Goal: Information Seeking & Learning: Learn about a topic

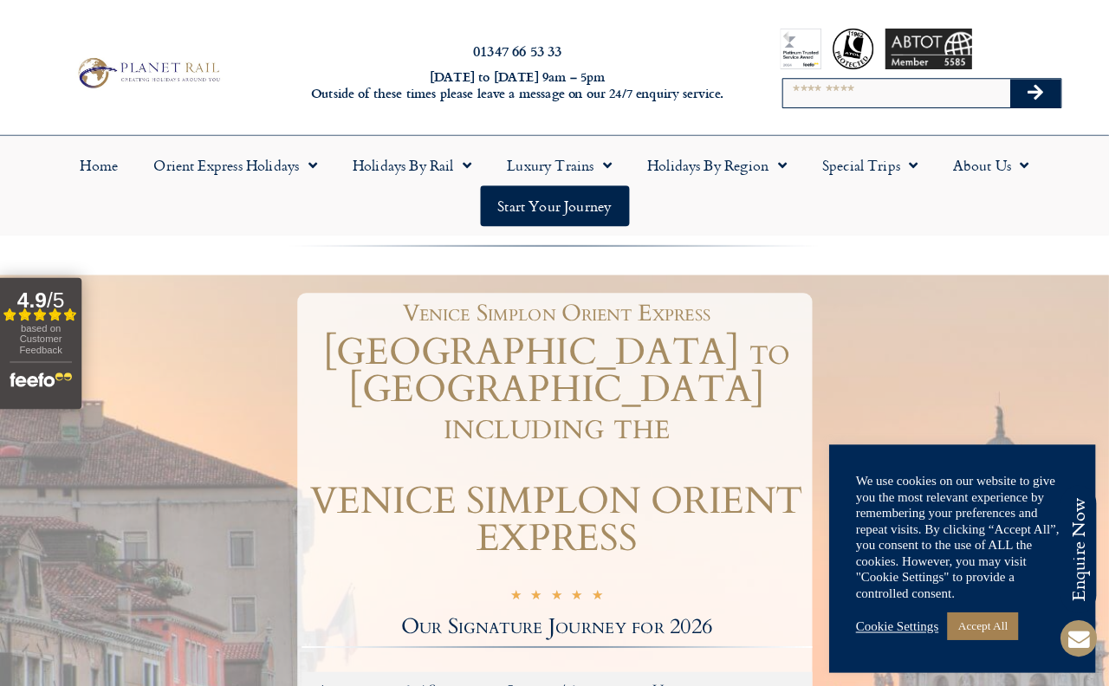
scroll to position [4, 0]
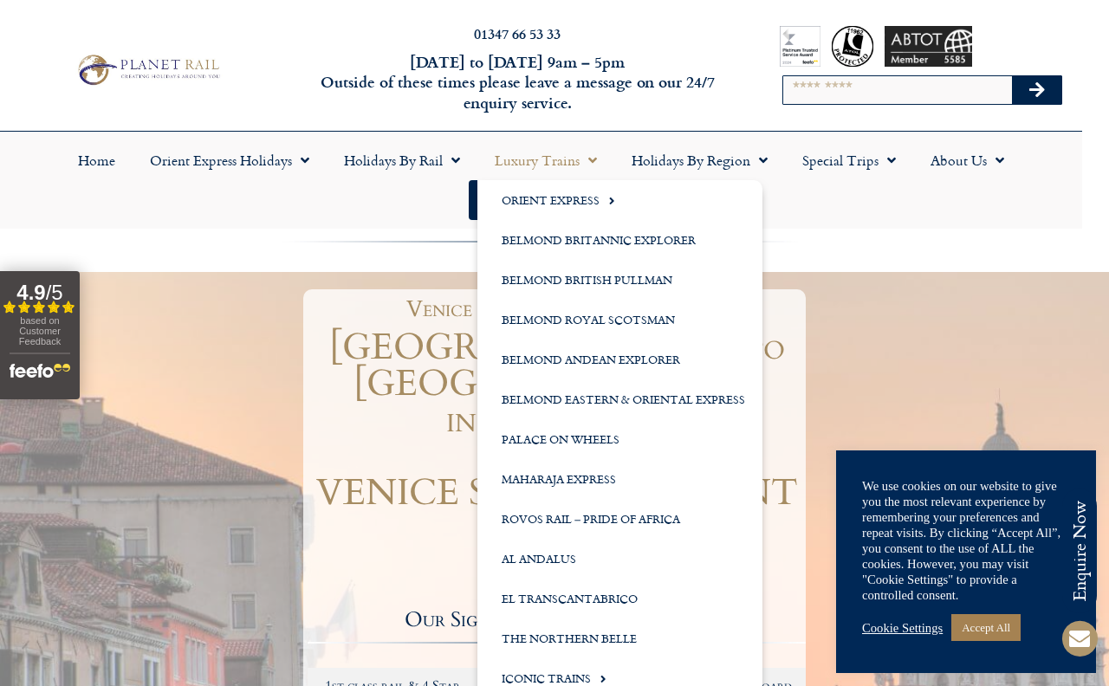
click at [512, 166] on link "Luxury Trains" at bounding box center [546, 160] width 137 height 40
click at [521, 205] on link "Orient Express" at bounding box center [620, 200] width 285 height 40
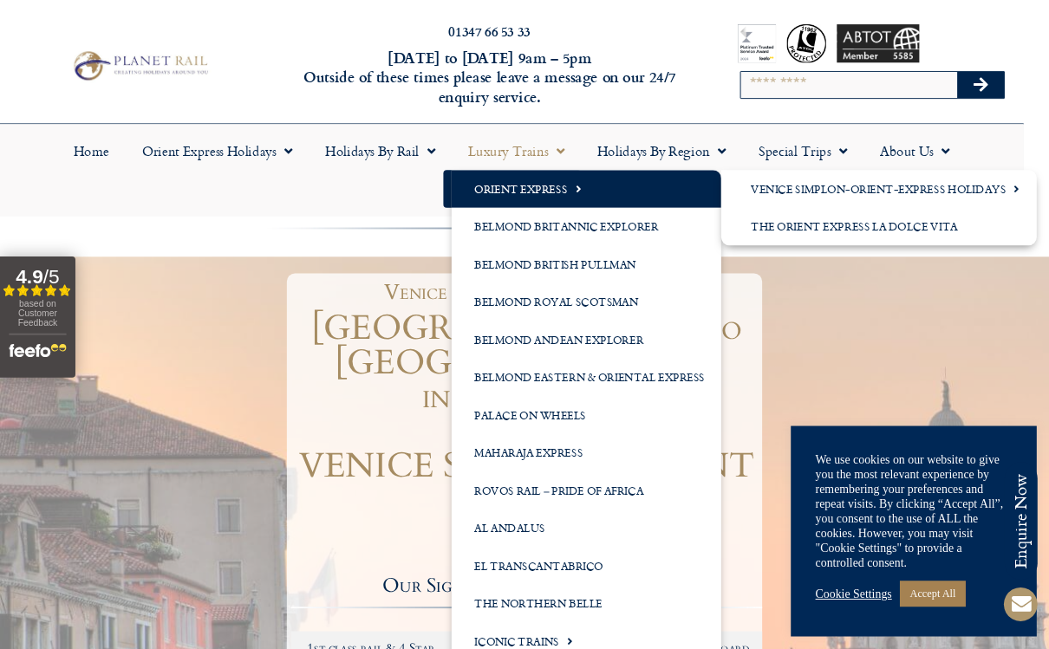
scroll to position [0, 19]
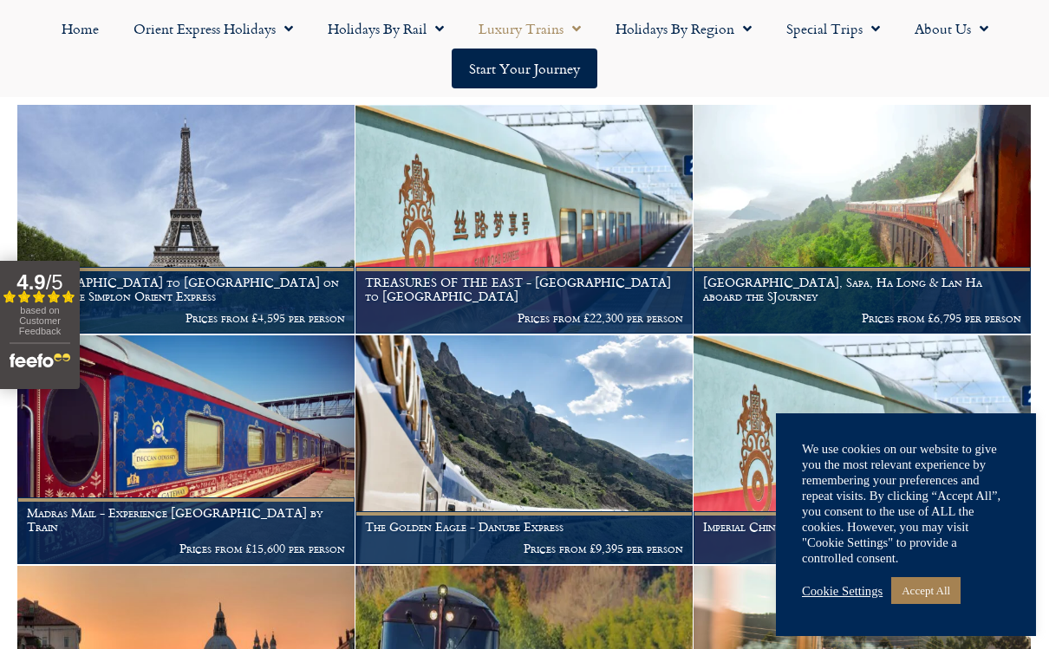
scroll to position [329, 0]
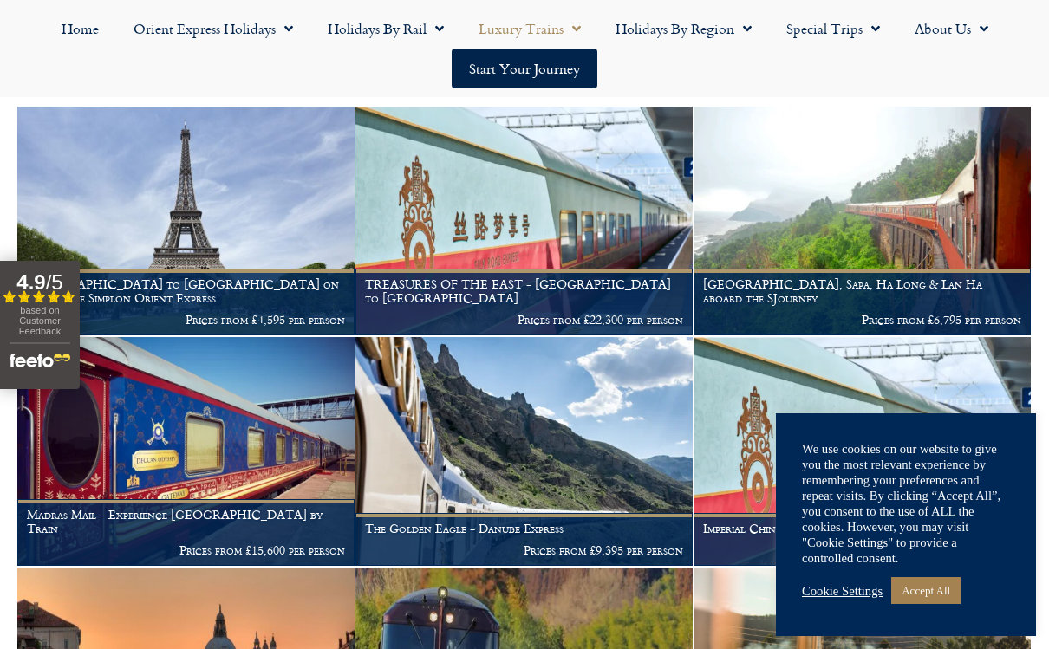
click at [148, 227] on img at bounding box center [185, 221] width 337 height 229
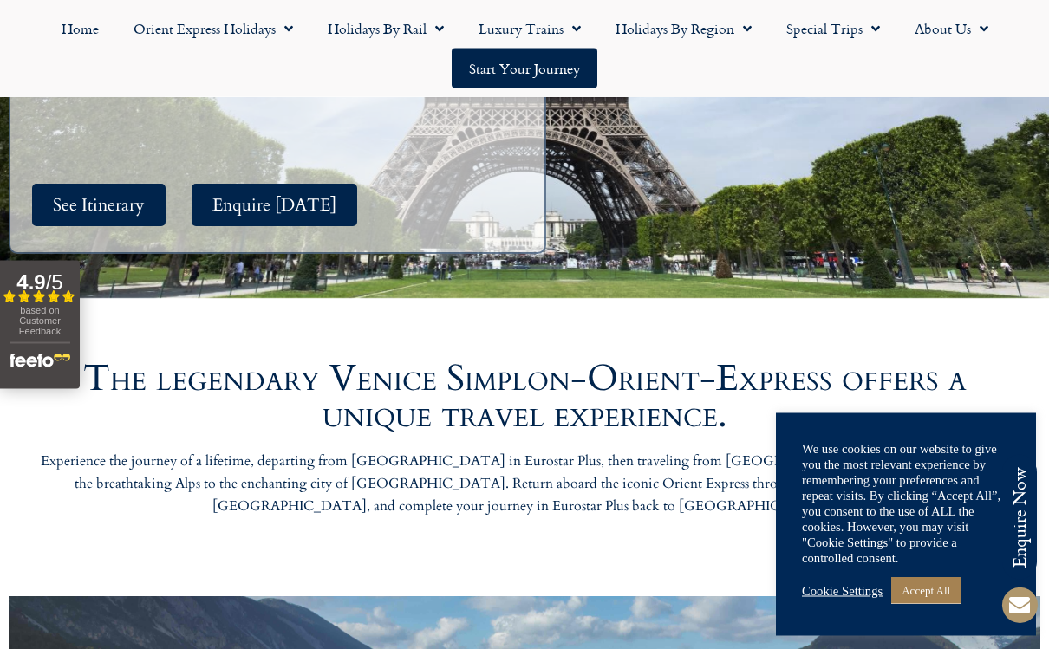
click at [101, 195] on span "See Itinerary" at bounding box center [99, 206] width 92 height 22
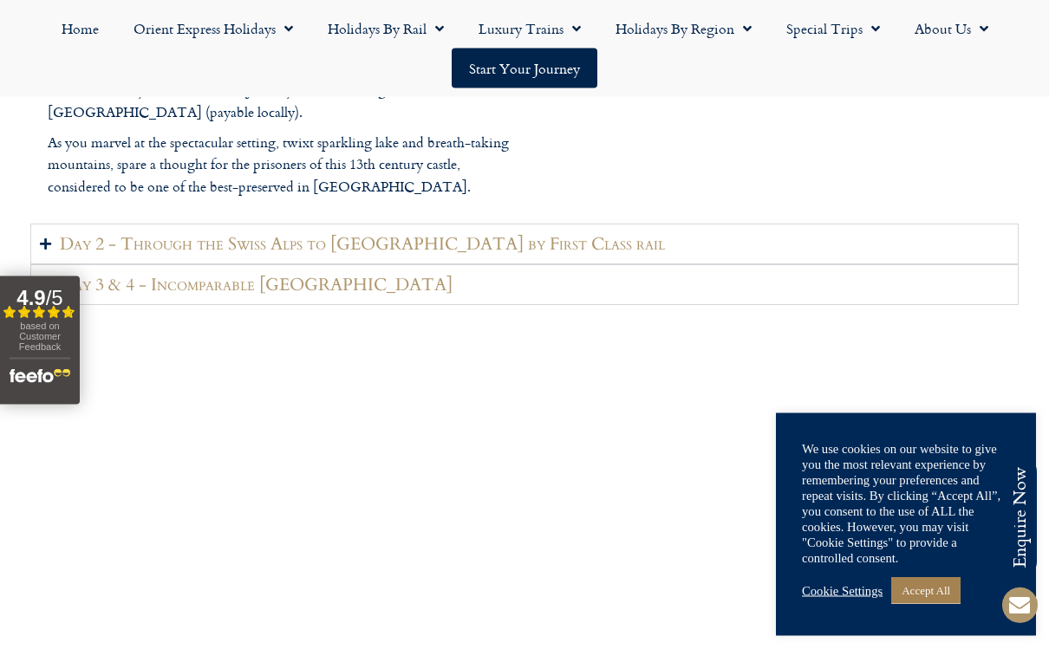
scroll to position [2492, 0]
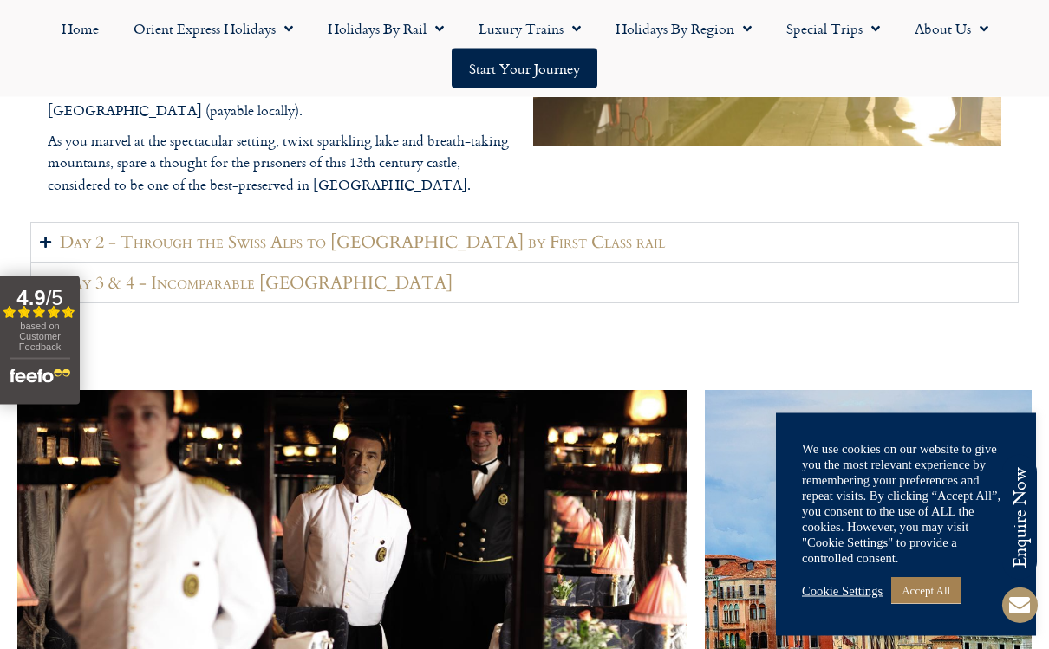
click at [55, 223] on summary "Day 2 - Through the Swiss Alps to Venice by First Class rail" at bounding box center [524, 243] width 988 height 41
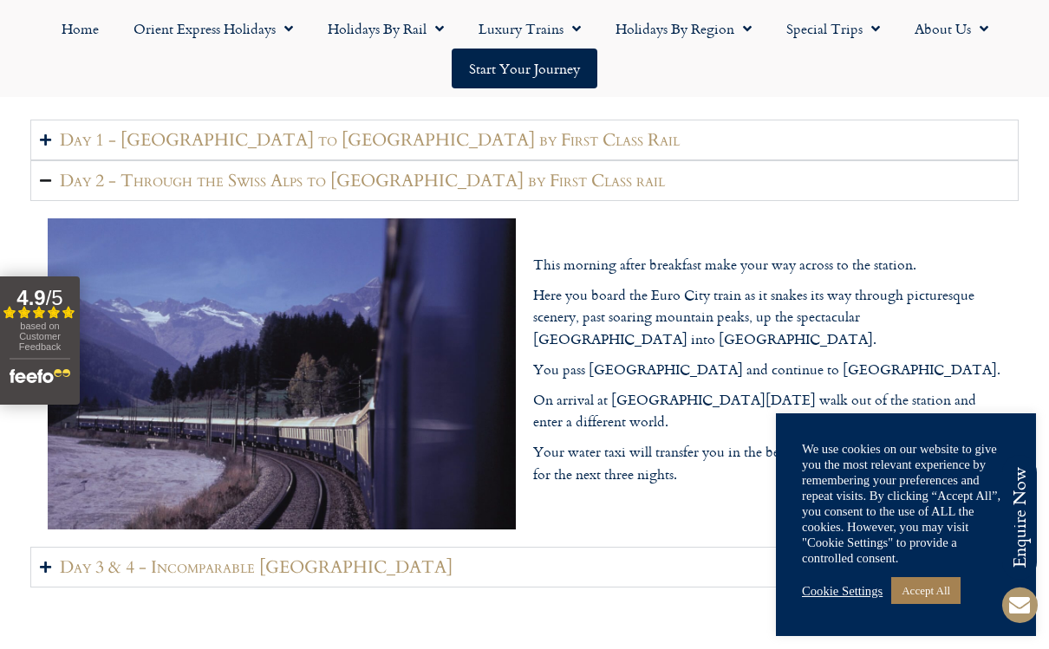
scroll to position [2065, 0]
click at [48, 574] on icon "Accordion. Open links with Enter or Space, close with Escape, and navigate with…" at bounding box center [45, 568] width 11 height 13
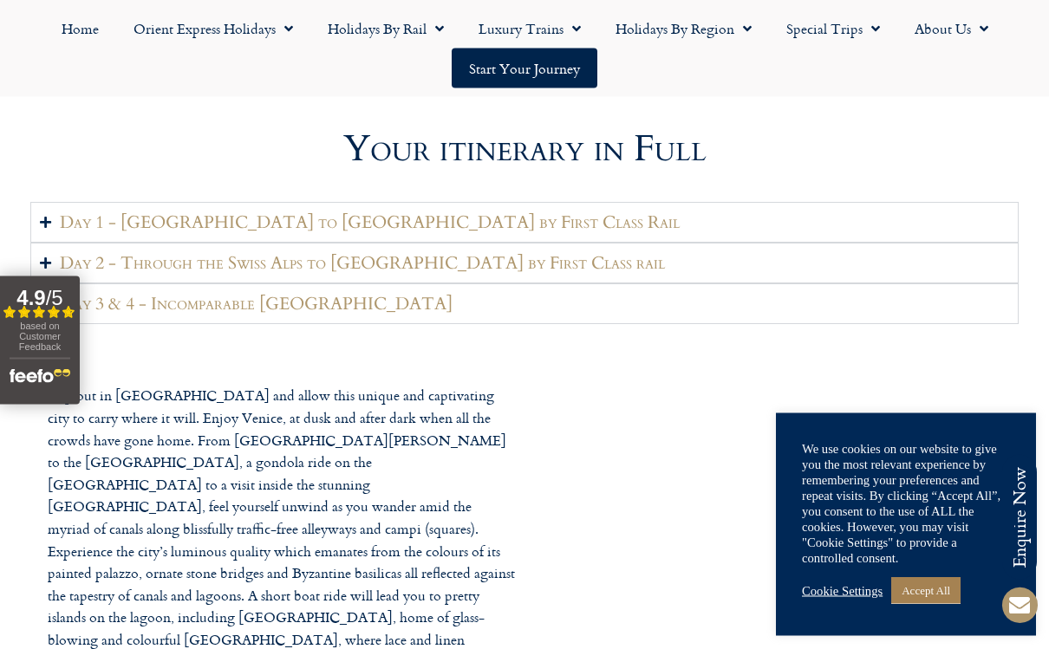
scroll to position [1984, 0]
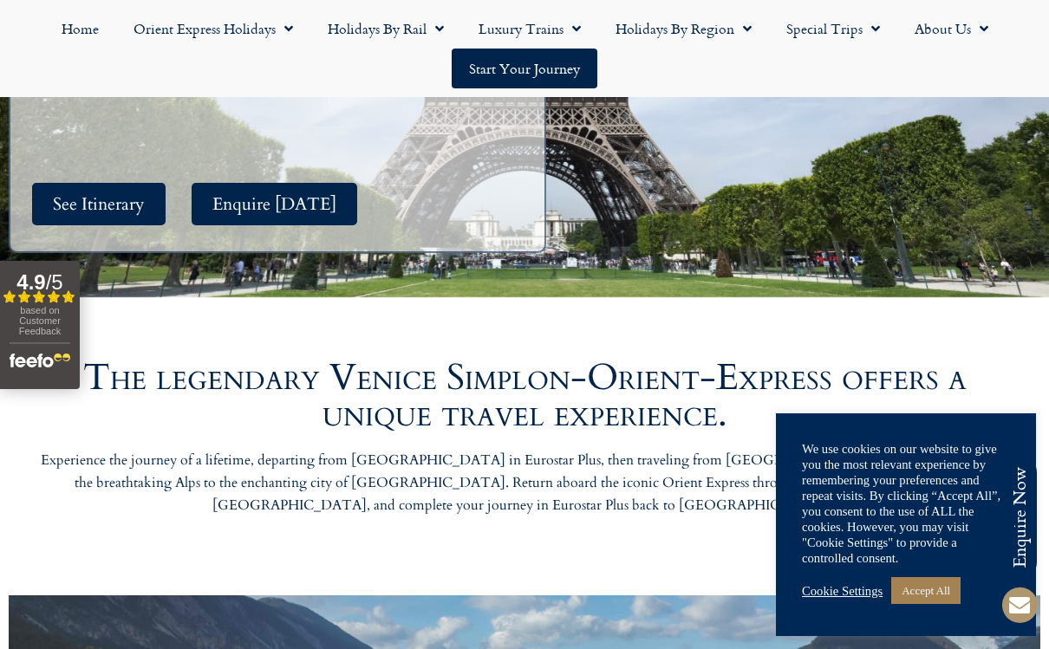
scroll to position [551, 0]
